Goal: Task Accomplishment & Management: Manage account settings

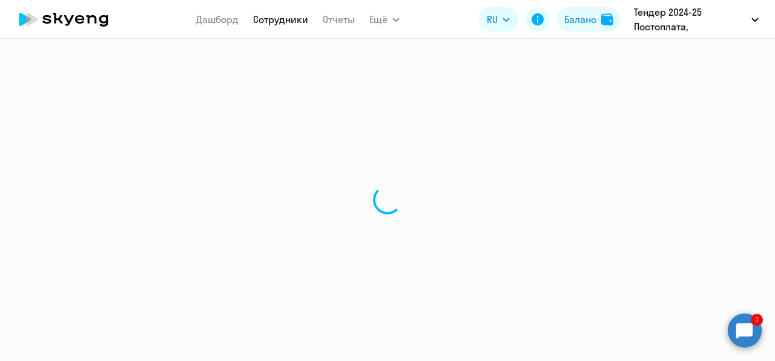
select select "30"
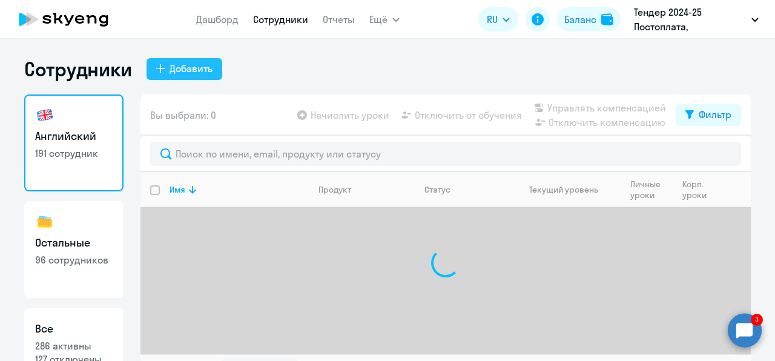
click at [183, 74] on div "Добавить" at bounding box center [190, 68] width 43 height 15
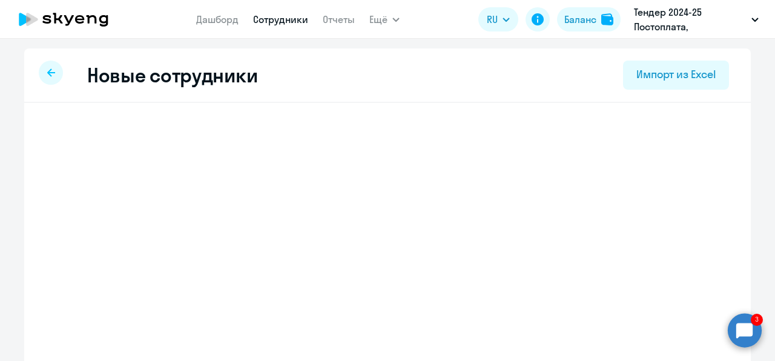
select select "english_adult_not_native_speaker"
select select "3"
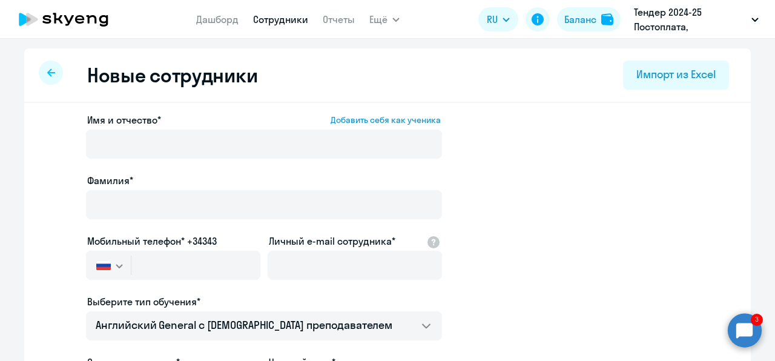
click at [218, 161] on div at bounding box center [264, 161] width 356 height 5
click at [218, 160] on div at bounding box center [264, 161] width 356 height 5
click at [217, 159] on div at bounding box center [264, 161] width 356 height 5
click at [210, 127] on div "Имя и отчество* Добавить себя как ученика" at bounding box center [264, 138] width 356 height 51
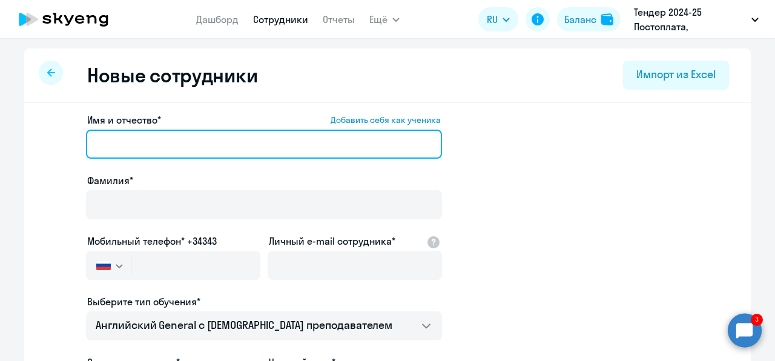
click at [209, 130] on input "Имя и отчество* Добавить себя как ученика" at bounding box center [264, 144] width 356 height 29
paste input "[PERSON_NAME] [PERSON_NAME]"
click at [122, 143] on input "[PERSON_NAME] [PERSON_NAME]" at bounding box center [264, 144] width 356 height 29
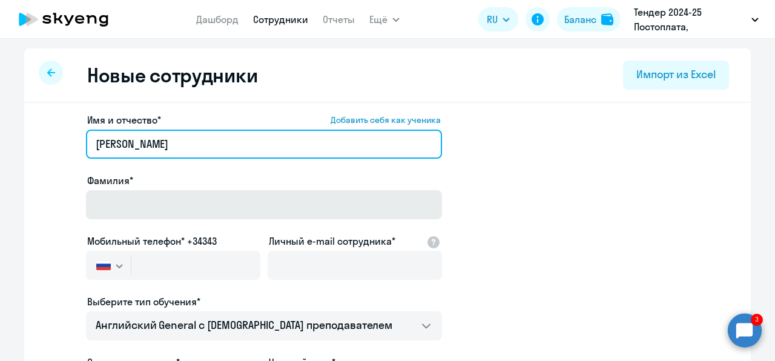
type input "[PERSON_NAME]"
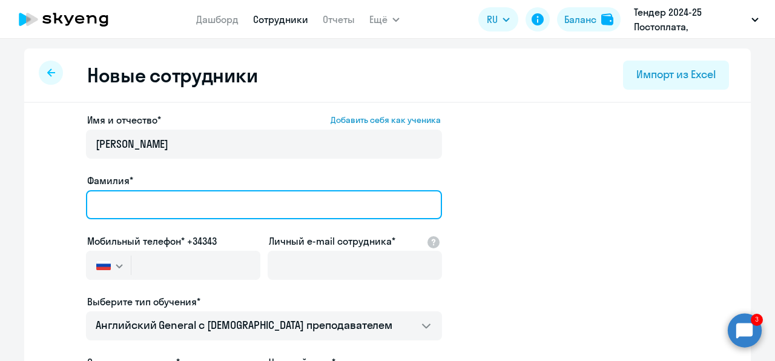
click at [124, 201] on input "Фамилия*" at bounding box center [264, 204] width 356 height 29
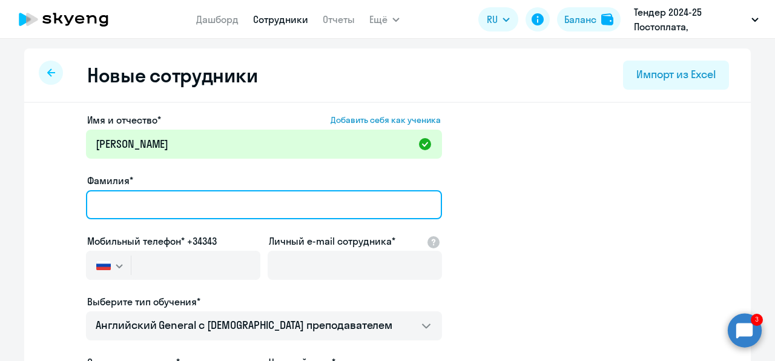
paste input "[PERSON_NAME]"
type input "[PERSON_NAME]"
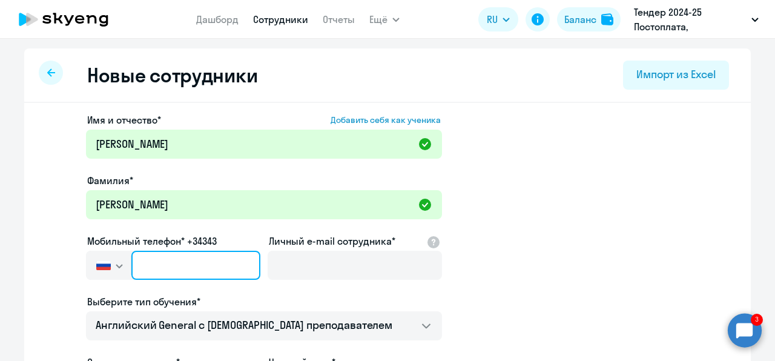
click at [174, 264] on input "text" at bounding box center [195, 265] width 129 height 29
paste input "[PHONE_NUMBER]"
type input "[PHONE_NUMBER]"
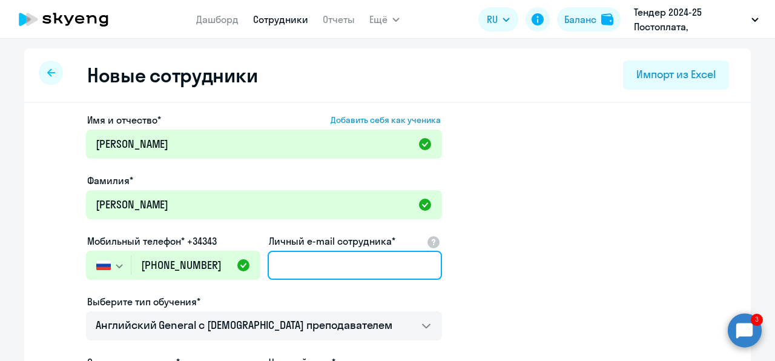
click at [330, 271] on input "Личный e-mail сотрудника*" at bounding box center [354, 265] width 174 height 29
paste input "[EMAIL_ADDRESS][DOMAIN_NAME]"
type input "[EMAIL_ADDRESS][DOMAIN_NAME]"
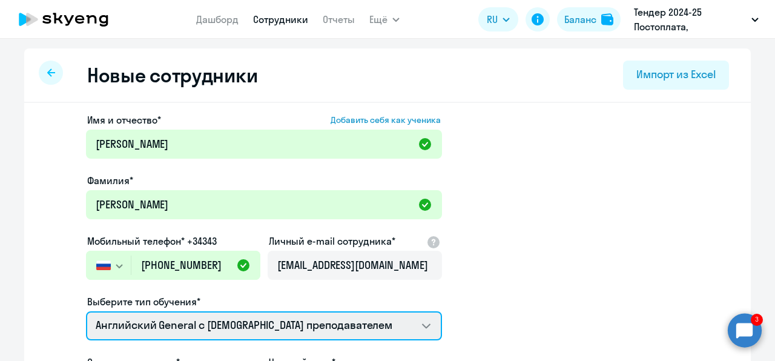
click at [336, 316] on select "Talks 15 минутные разговоры на английском Screening Test Премиум [DEMOGRAPHIC_D…" at bounding box center [264, 325] width 356 height 29
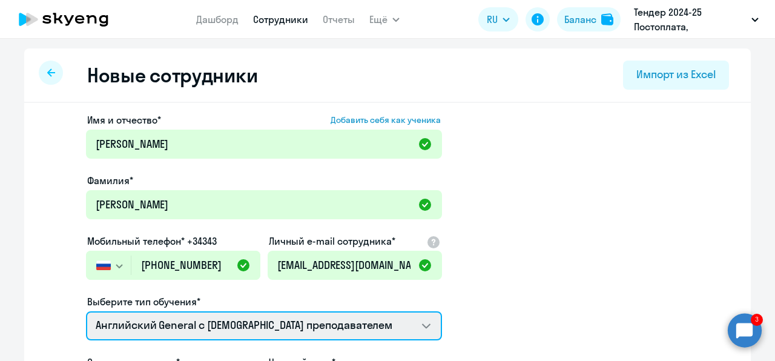
select select "english_adult_not_native_speaker_premium"
click at [86, 311] on select "Talks 15 минутные разговоры на английском Screening Test Премиум [DEMOGRAPHIC_D…" at bounding box center [264, 325] width 356 height 29
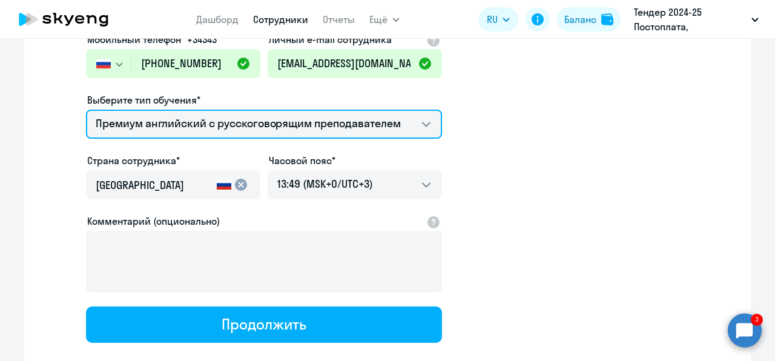
scroll to position [273, 0]
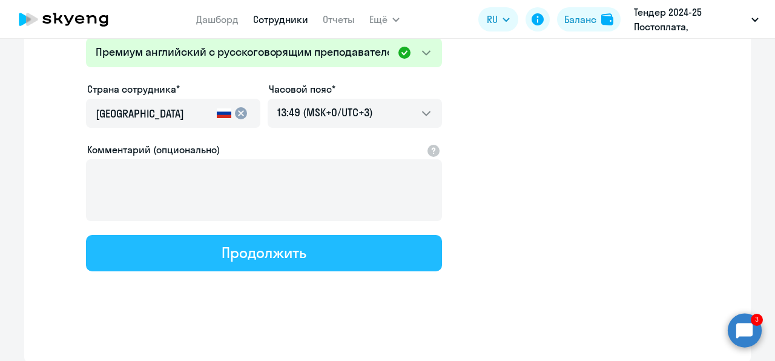
click at [351, 255] on button "Продолжить" at bounding box center [264, 253] width 356 height 36
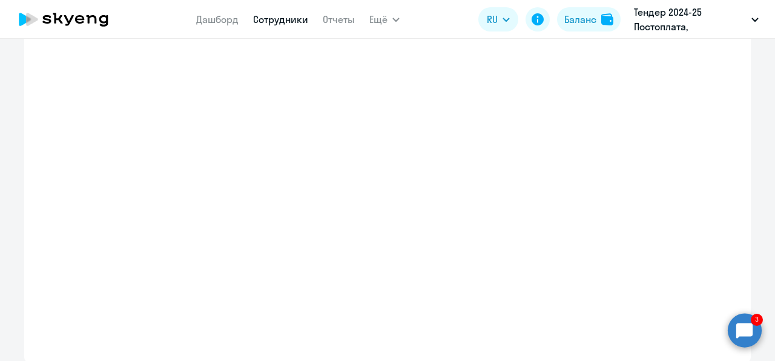
select select "english_adult_not_native_speaker_premium"
select select "3"
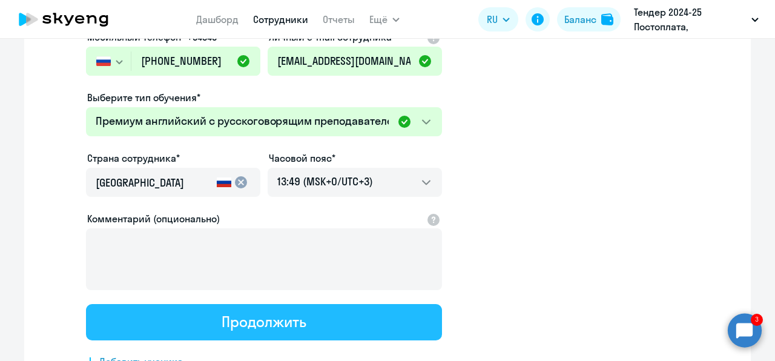
scroll to position [0, 0]
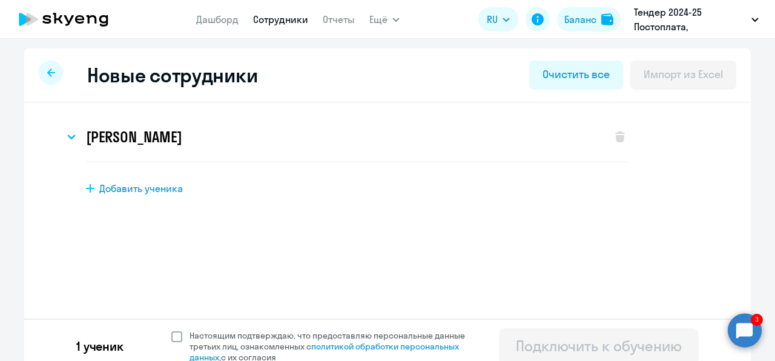
click at [298, 334] on span "Настоящим подтверждаю, что предоставляю персональные данные третьих лиц, ознако…" at bounding box center [334, 346] width 290 height 33
click at [171, 330] on input "Настоящим подтверждаю, что предоставляю персональные данные третьих лиц, ознако…" at bounding box center [171, 329] width 1 height 1
checkbox input "true"
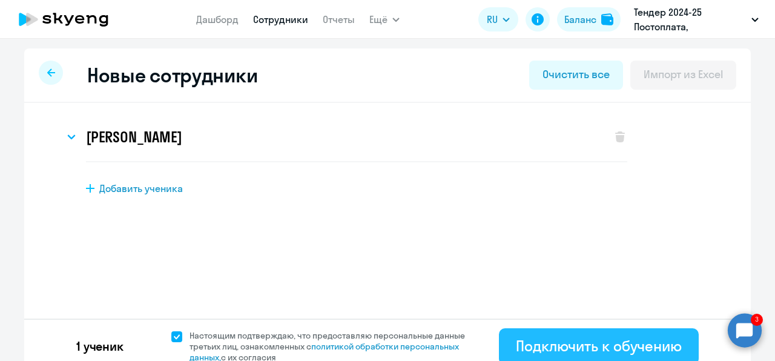
click at [516, 339] on div "Подключить к обучению" at bounding box center [599, 345] width 166 height 19
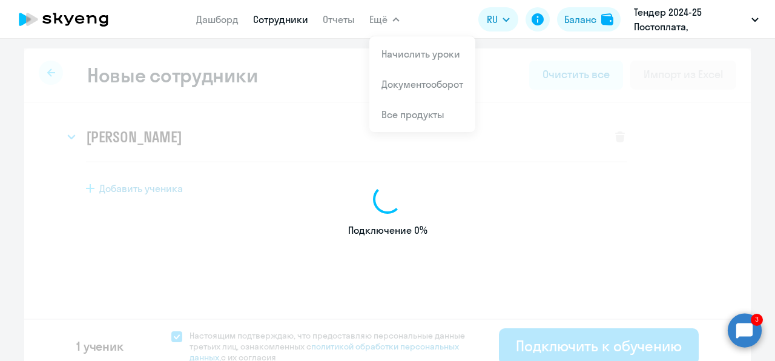
click at [380, 17] on span "Ещё" at bounding box center [378, 19] width 18 height 15
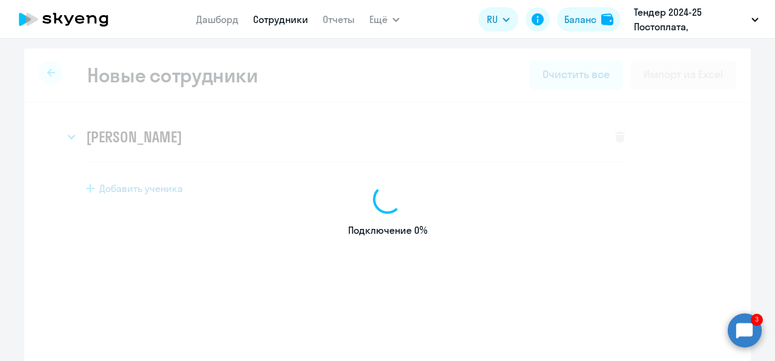
select select "english_adult_not_native_speaker"
select select "3"
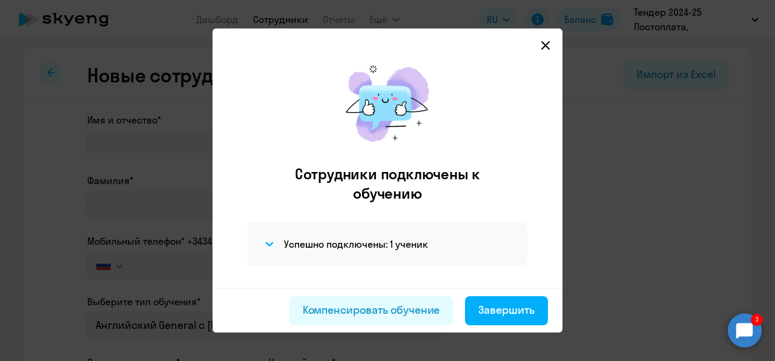
click at [380, 17] on div at bounding box center [387, 180] width 775 height 361
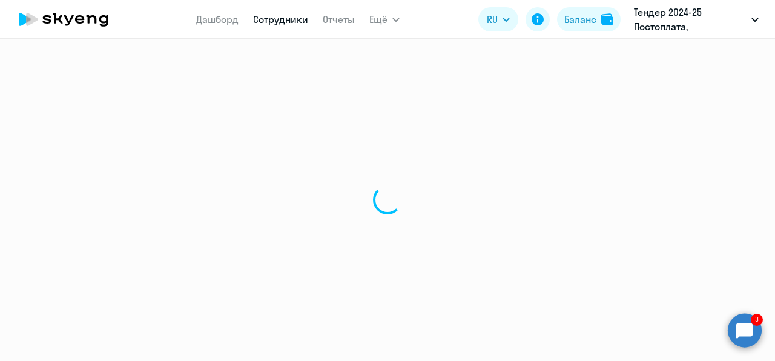
select select "30"
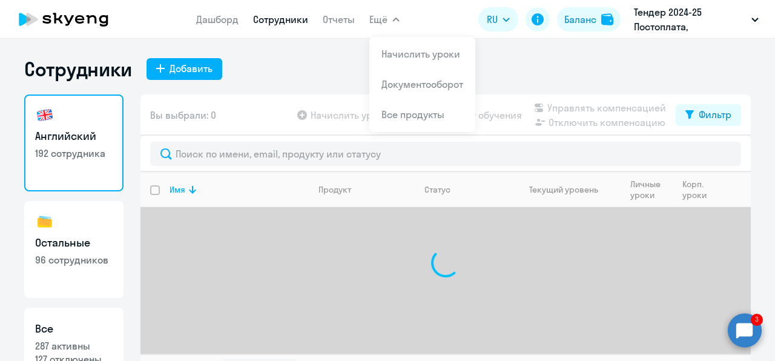
click at [392, 21] on icon "button" at bounding box center [395, 20] width 7 height 4
click at [403, 56] on link "Начислить уроки" at bounding box center [420, 54] width 79 height 12
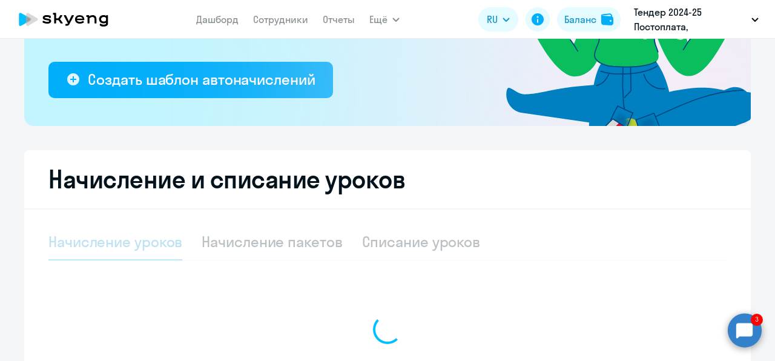
select select "10"
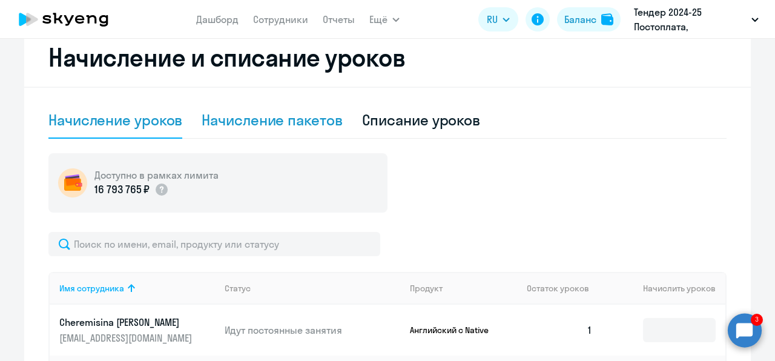
scroll to position [334, 0]
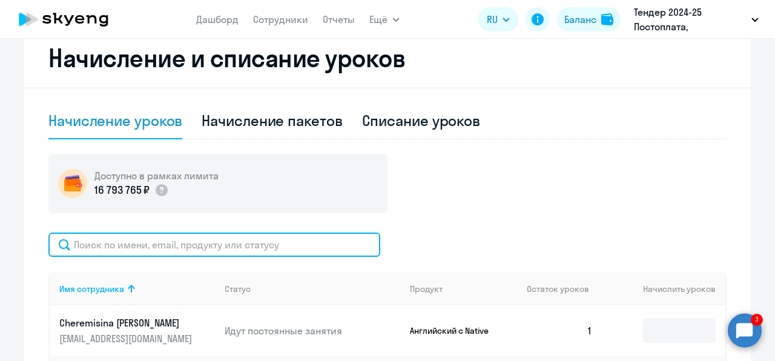
click at [244, 242] on input "text" at bounding box center [214, 244] width 332 height 24
paste input "[EMAIL_ADDRESS][DOMAIN_NAME]"
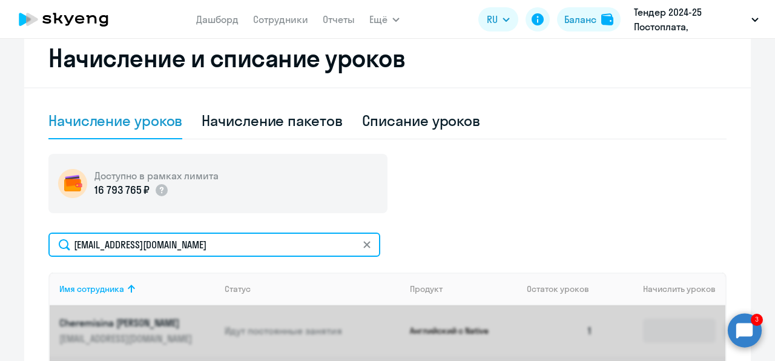
type input "[EMAIL_ADDRESS][DOMAIN_NAME]"
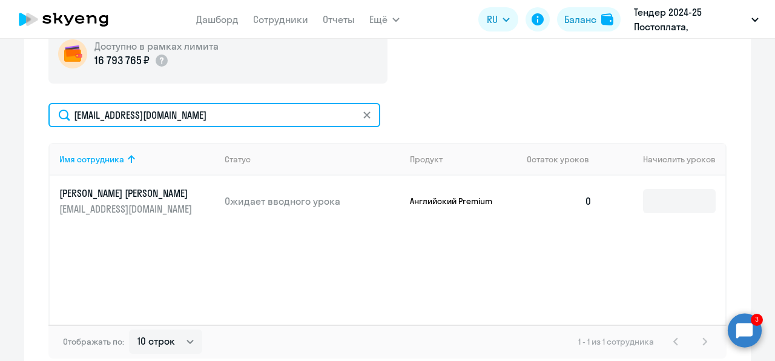
scroll to position [465, 0]
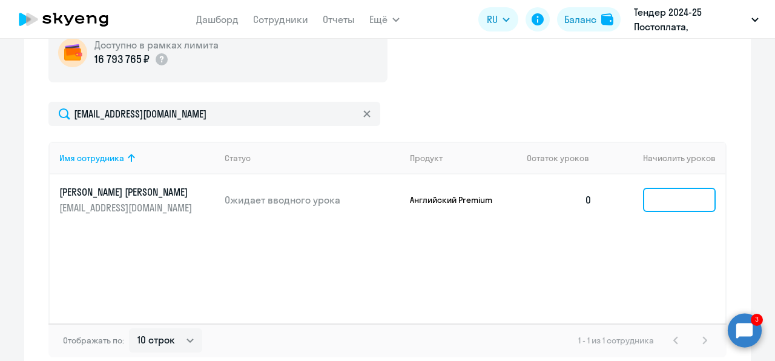
click at [664, 199] on input at bounding box center [679, 200] width 73 height 24
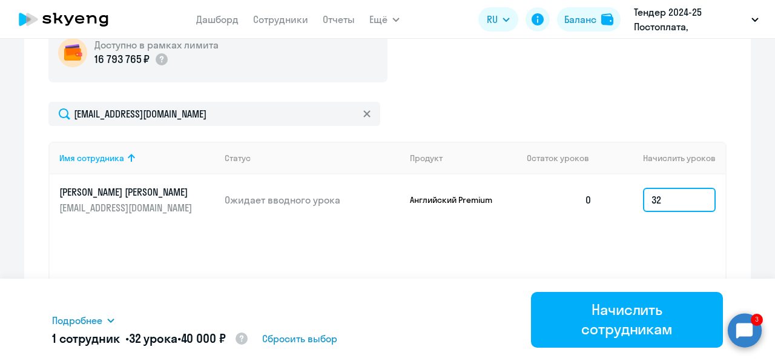
type input "32"
click at [640, 287] on div "Подробнее Имя сотрудника Продукт Начислить уроков Цена за 1 [PERSON_NAME] [PERS…" at bounding box center [387, 319] width 671 height 82
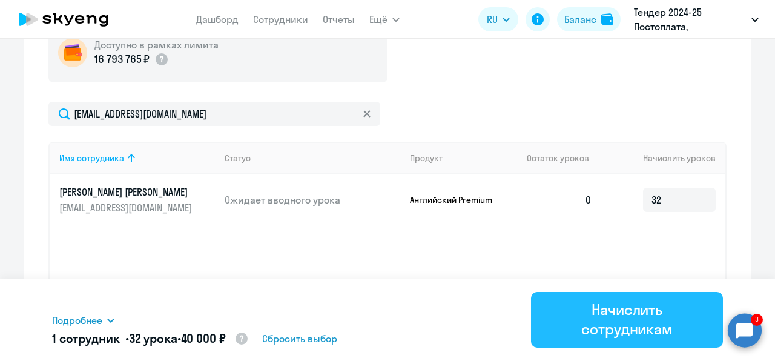
click at [628, 321] on div "Начислить сотрудникам" at bounding box center [627, 319] width 158 height 39
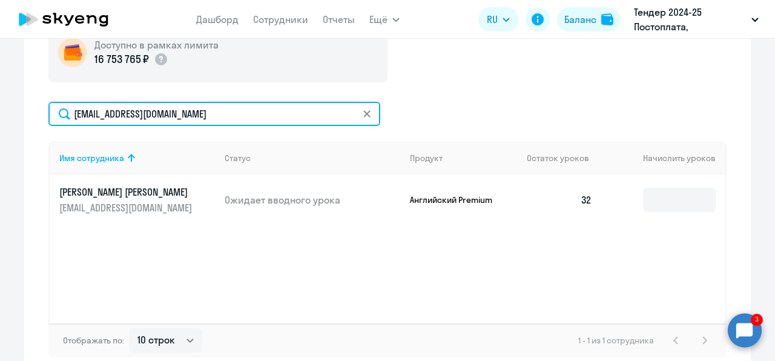
drag, startPoint x: 226, startPoint y: 108, endPoint x: 0, endPoint y: 113, distance: 226.4
type input "[PERSON_NAME]"
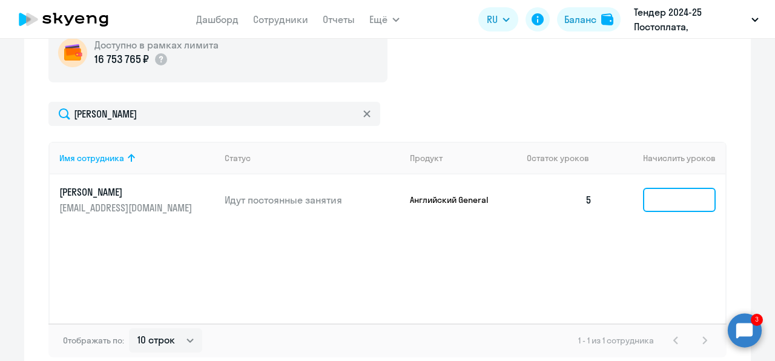
click at [655, 200] on input at bounding box center [679, 200] width 73 height 24
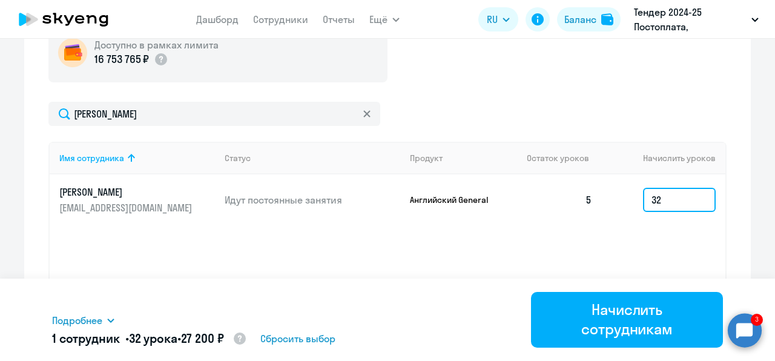
type input "32"
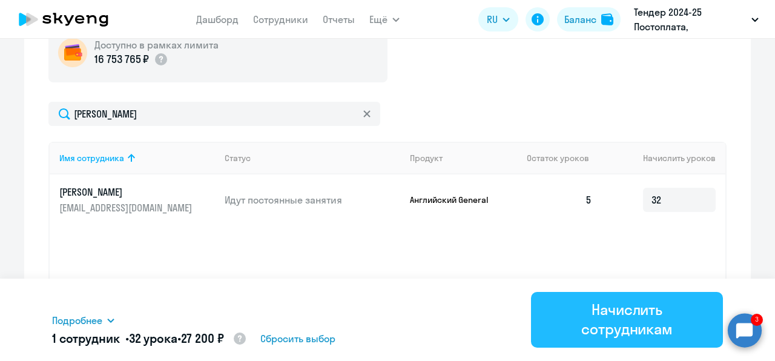
click at [592, 323] on div "Начислить сотрудникам" at bounding box center [627, 319] width 158 height 39
